Goal: Information Seeking & Learning: Learn about a topic

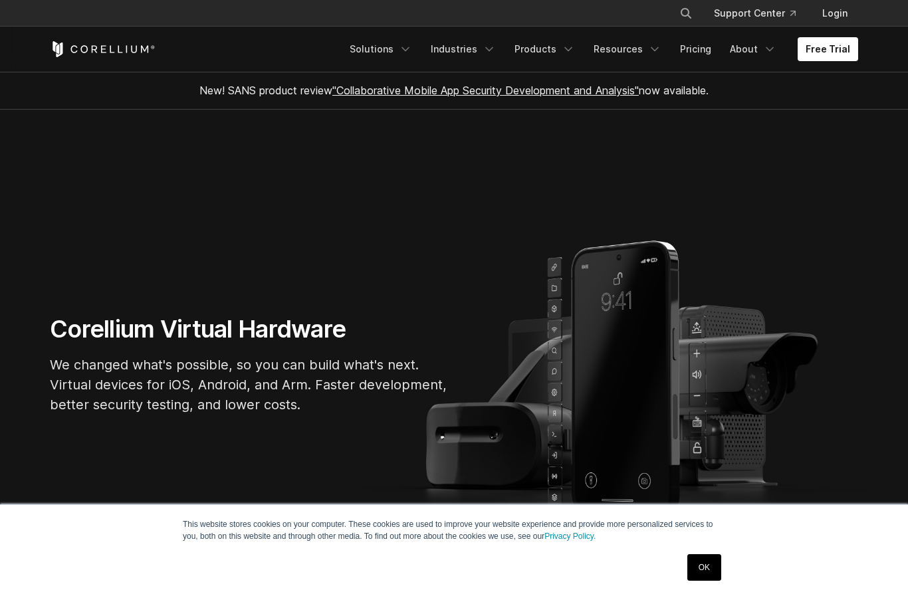
click at [700, 579] on link "OK" at bounding box center [704, 567] width 34 height 27
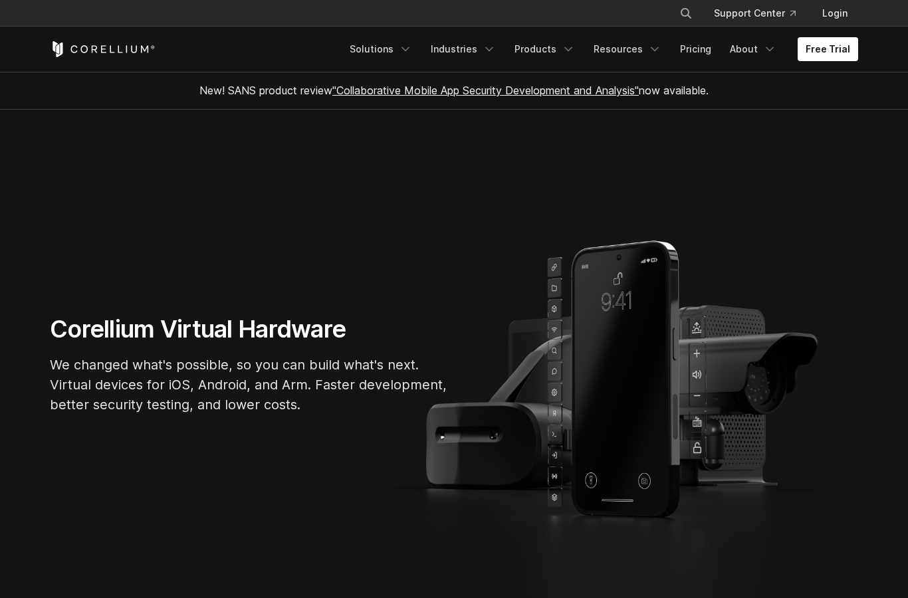
click at [695, 68] on div "Free Trial Solutions IoT" at bounding box center [454, 49] width 808 height 45
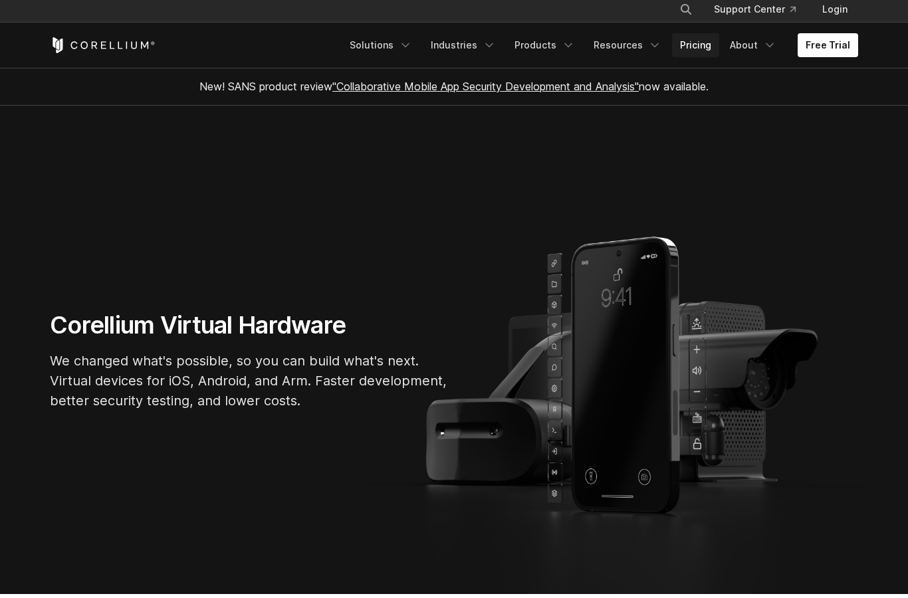
click at [697, 45] on link "Pricing" at bounding box center [695, 49] width 47 height 24
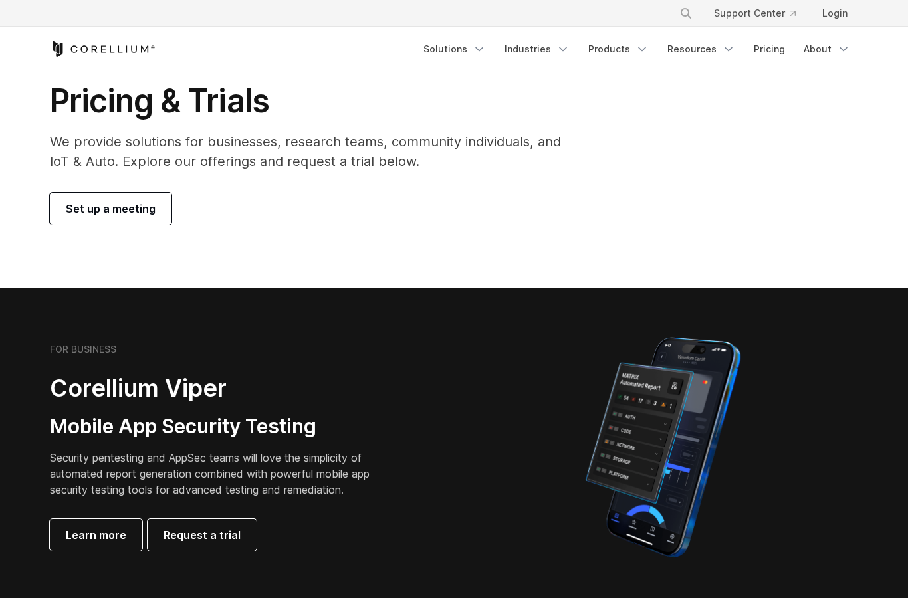
scroll to position [54, 0]
click at [70, 528] on span "Learn more" at bounding box center [96, 536] width 60 height 16
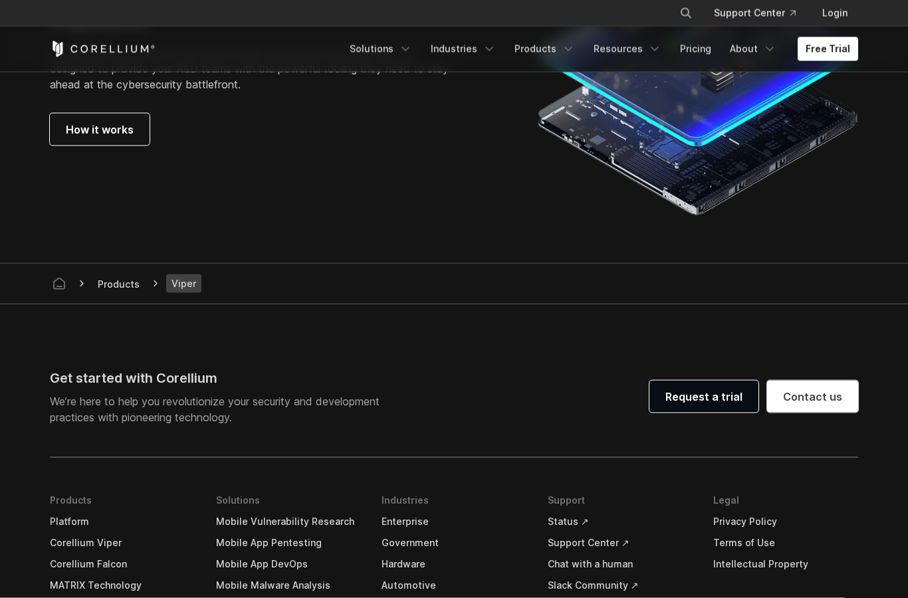
scroll to position [3655, 0]
click at [693, 52] on link "Pricing" at bounding box center [695, 49] width 47 height 24
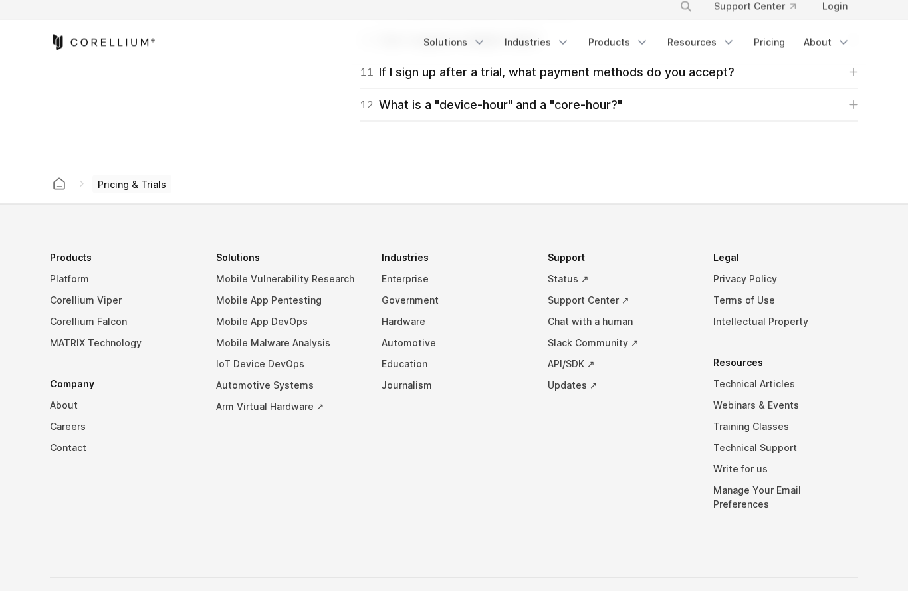
scroll to position [2263, 0]
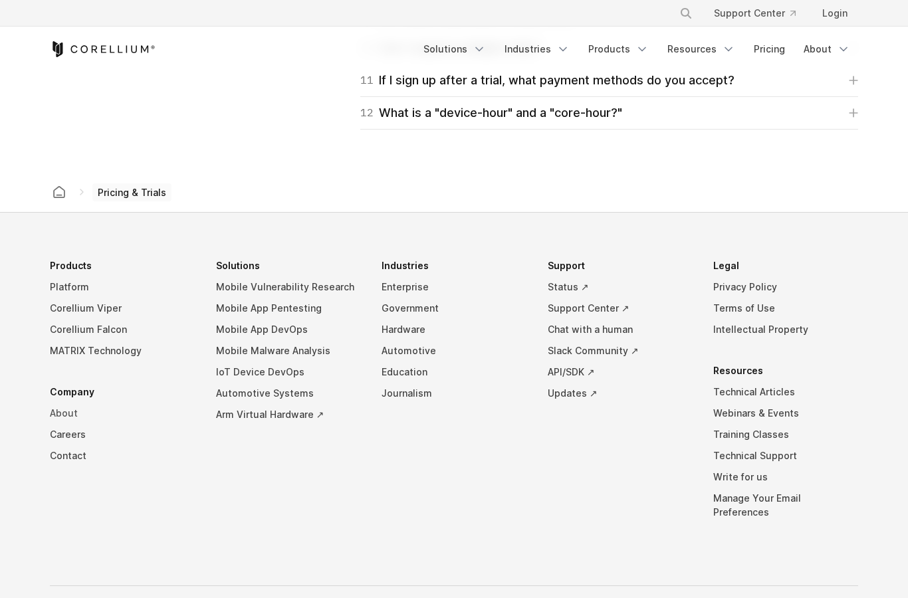
click at [61, 403] on link "About" at bounding box center [122, 413] width 145 height 21
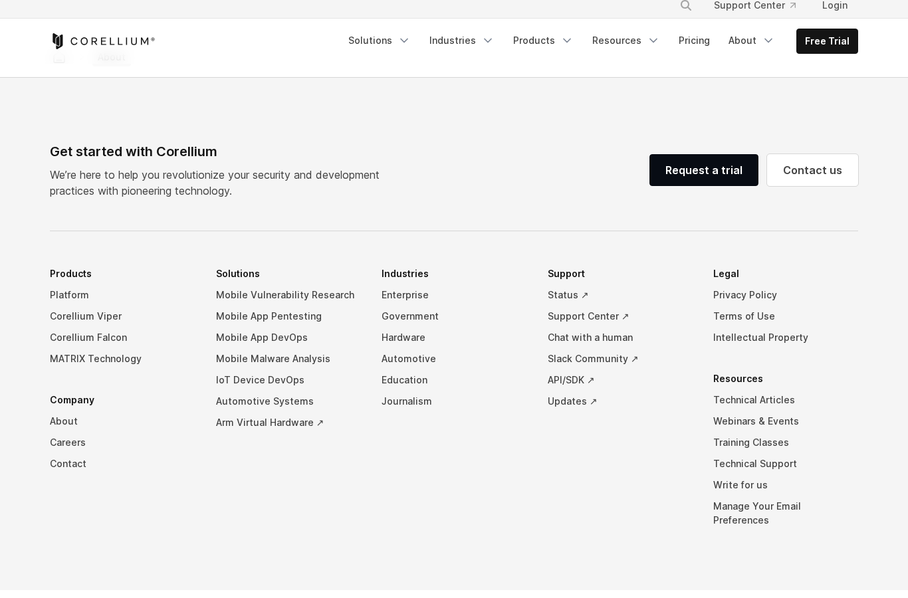
scroll to position [2257, 0]
